Goal: Find specific page/section: Find specific page/section

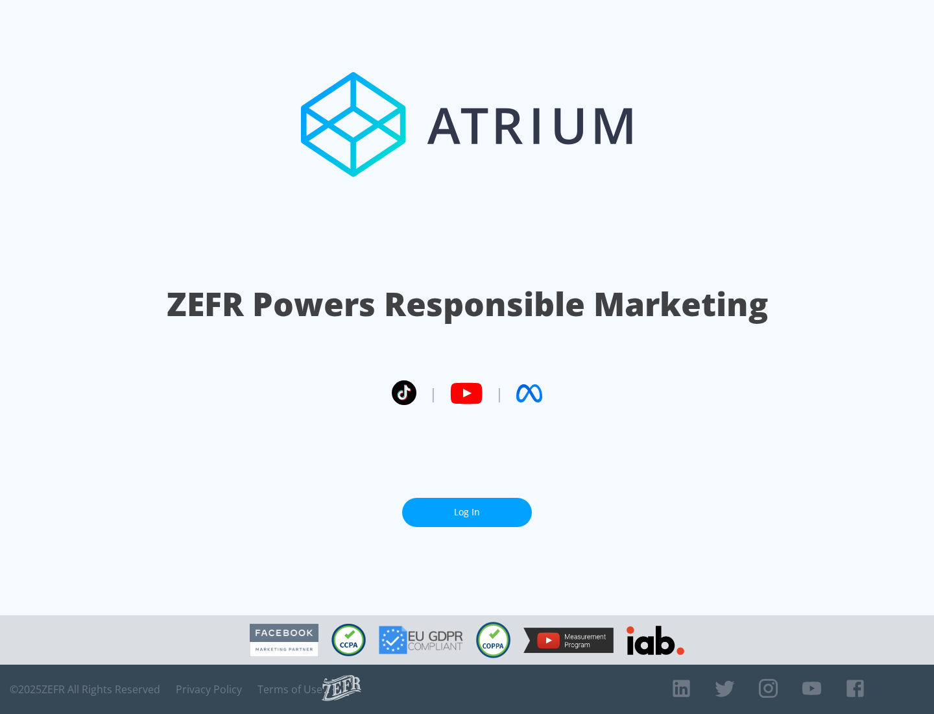
click at [467, 507] on link "Log In" at bounding box center [467, 512] width 130 height 29
